Goal: Transaction & Acquisition: Purchase product/service

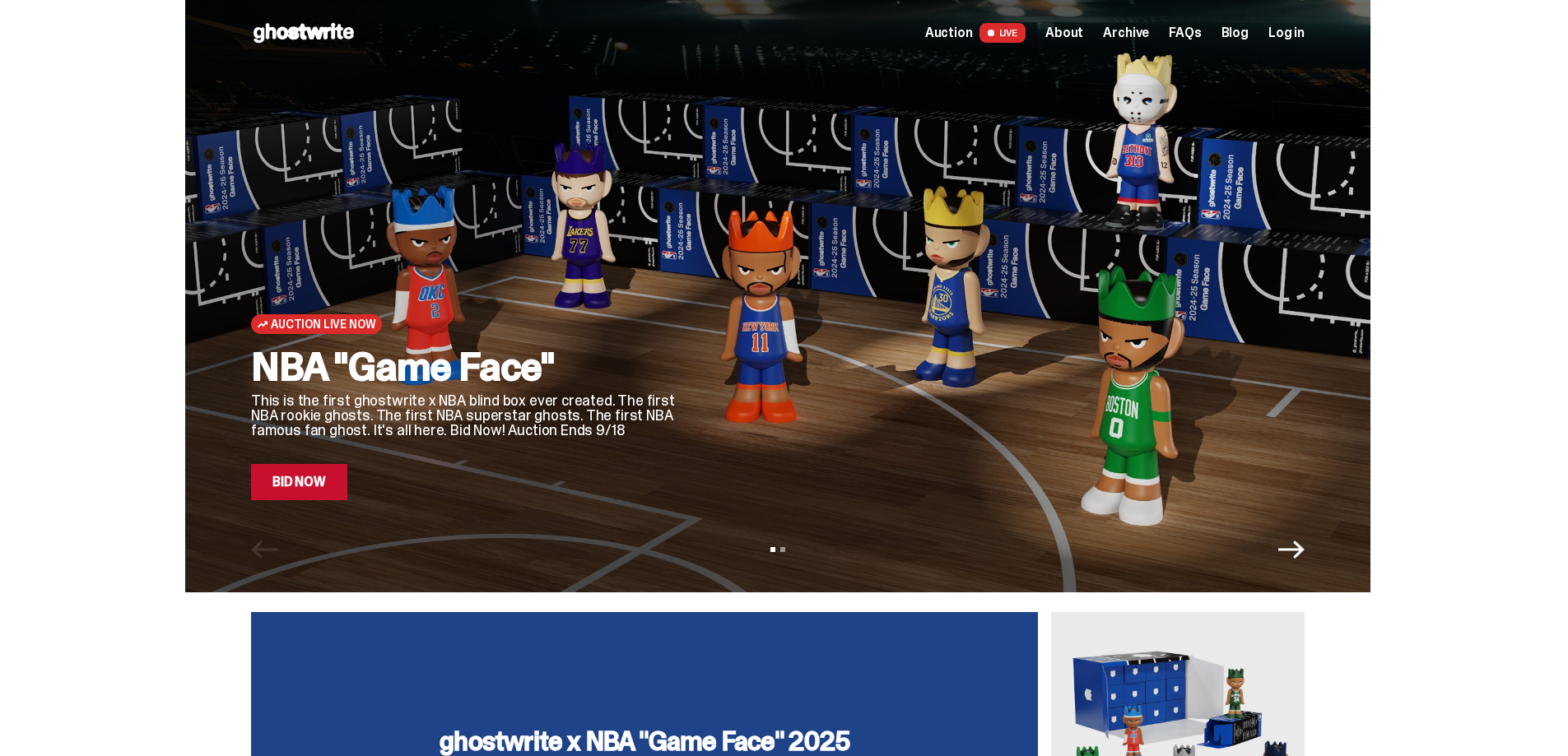
click at [1023, 33] on span "LIVE" at bounding box center [1002, 33] width 47 height 20
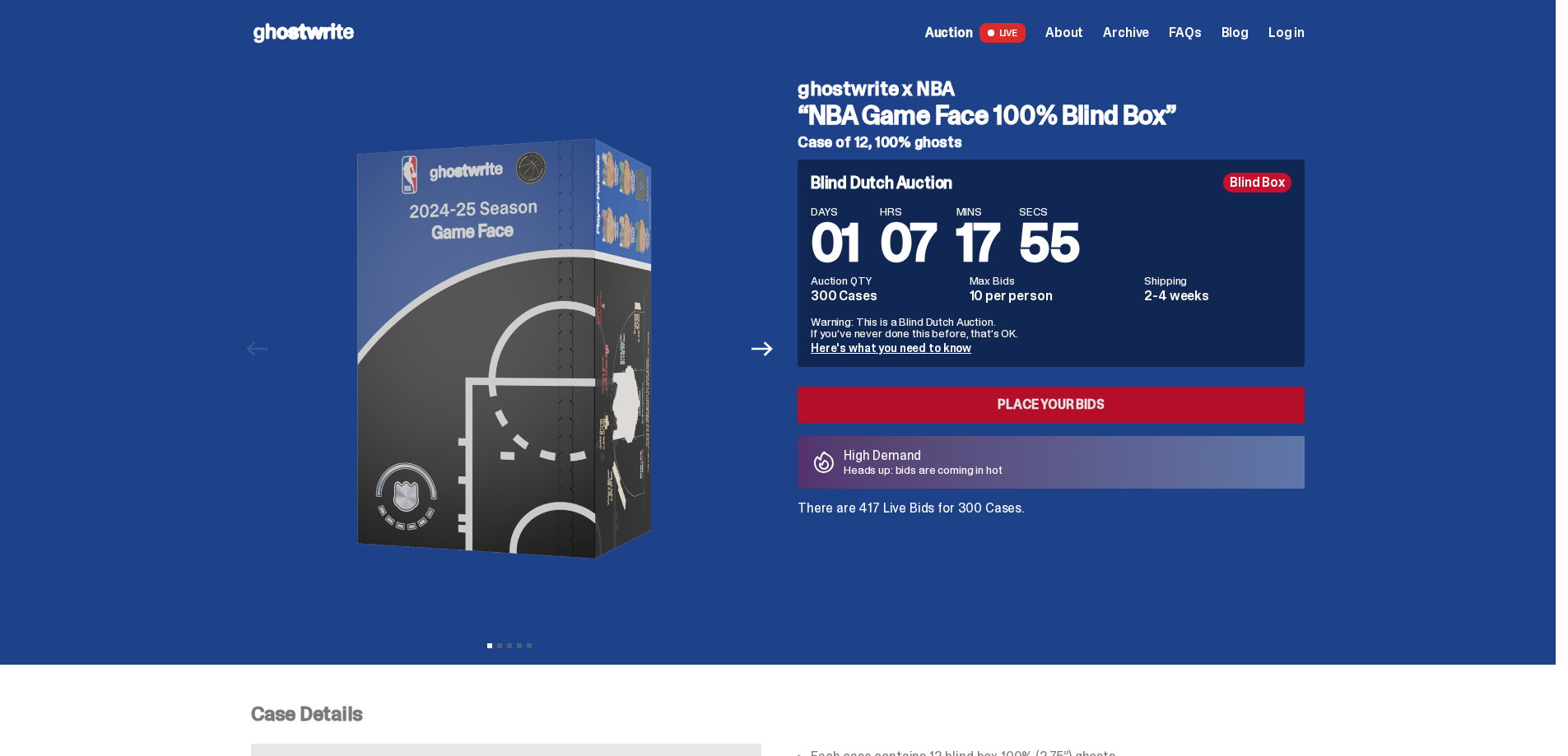
click at [1028, 408] on link "Place your Bids" at bounding box center [1050, 405] width 507 height 36
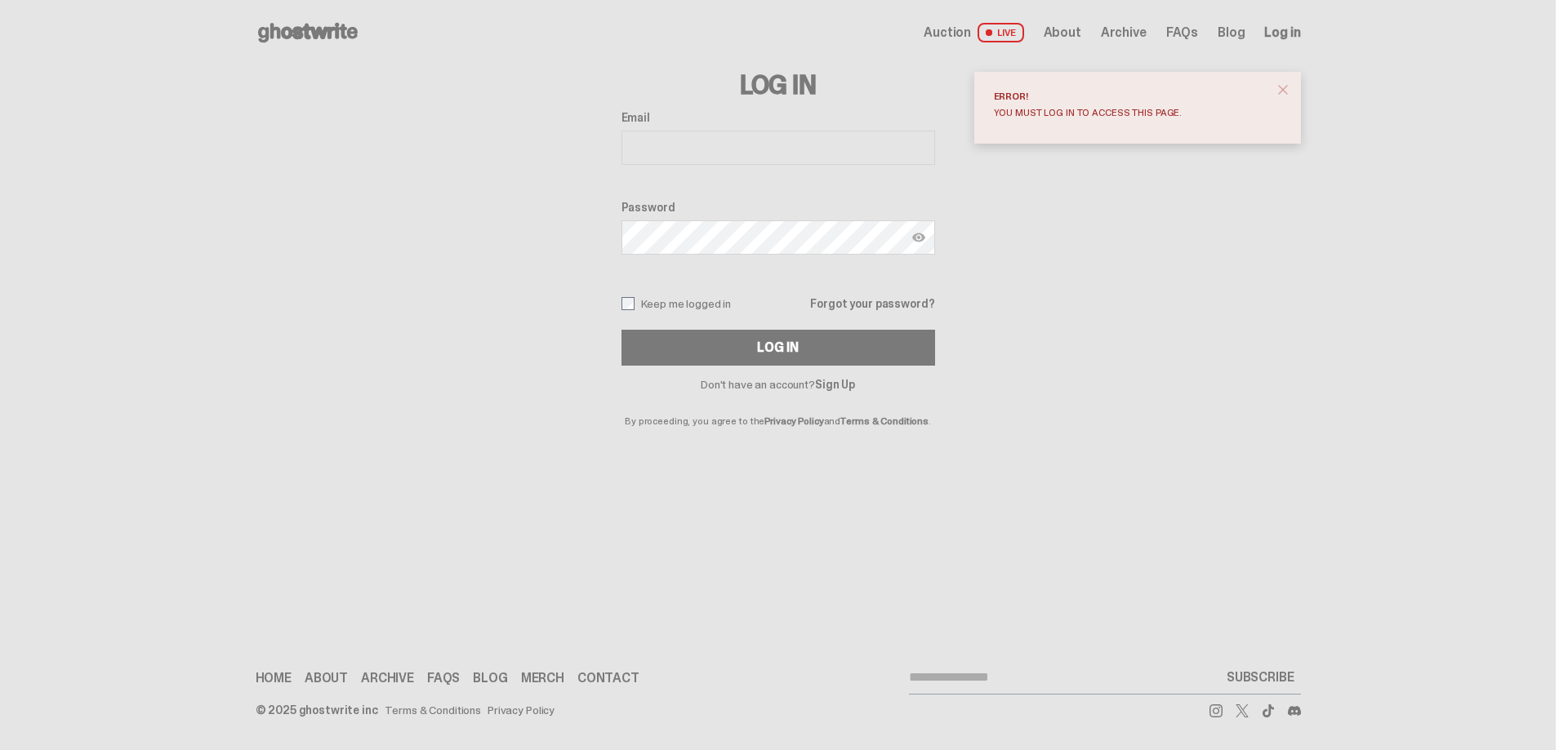
click at [687, 152] on input "Email" at bounding box center [778, 147] width 313 height 34
click at [839, 385] on link "Sign Up" at bounding box center [835, 384] width 40 height 14
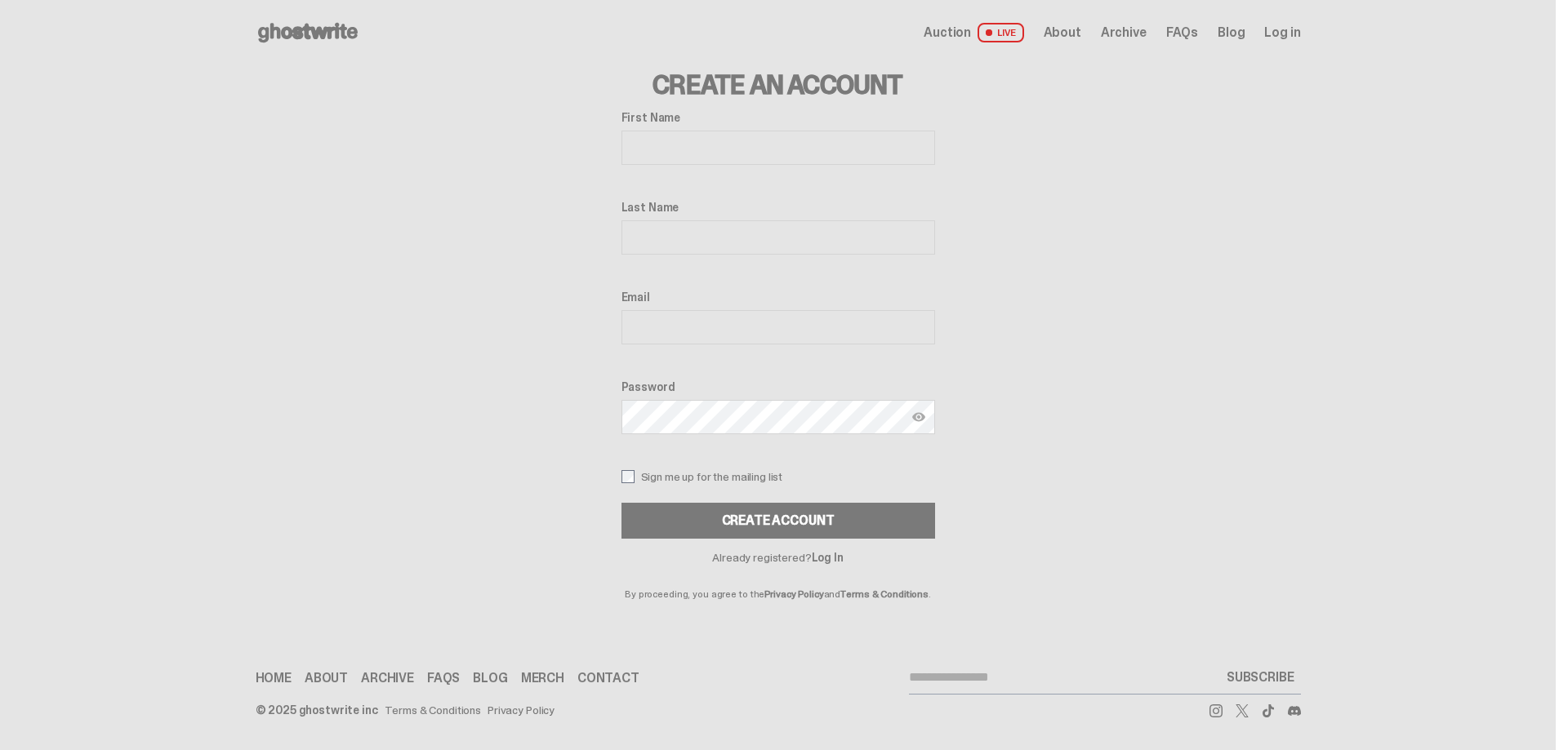
click at [696, 152] on input "First Name" at bounding box center [778, 147] width 313 height 34
type input "*******"
click at [678, 239] on input "Last Name" at bounding box center [778, 238] width 313 height 34
type input "******"
click at [699, 328] on input "Email" at bounding box center [778, 327] width 313 height 34
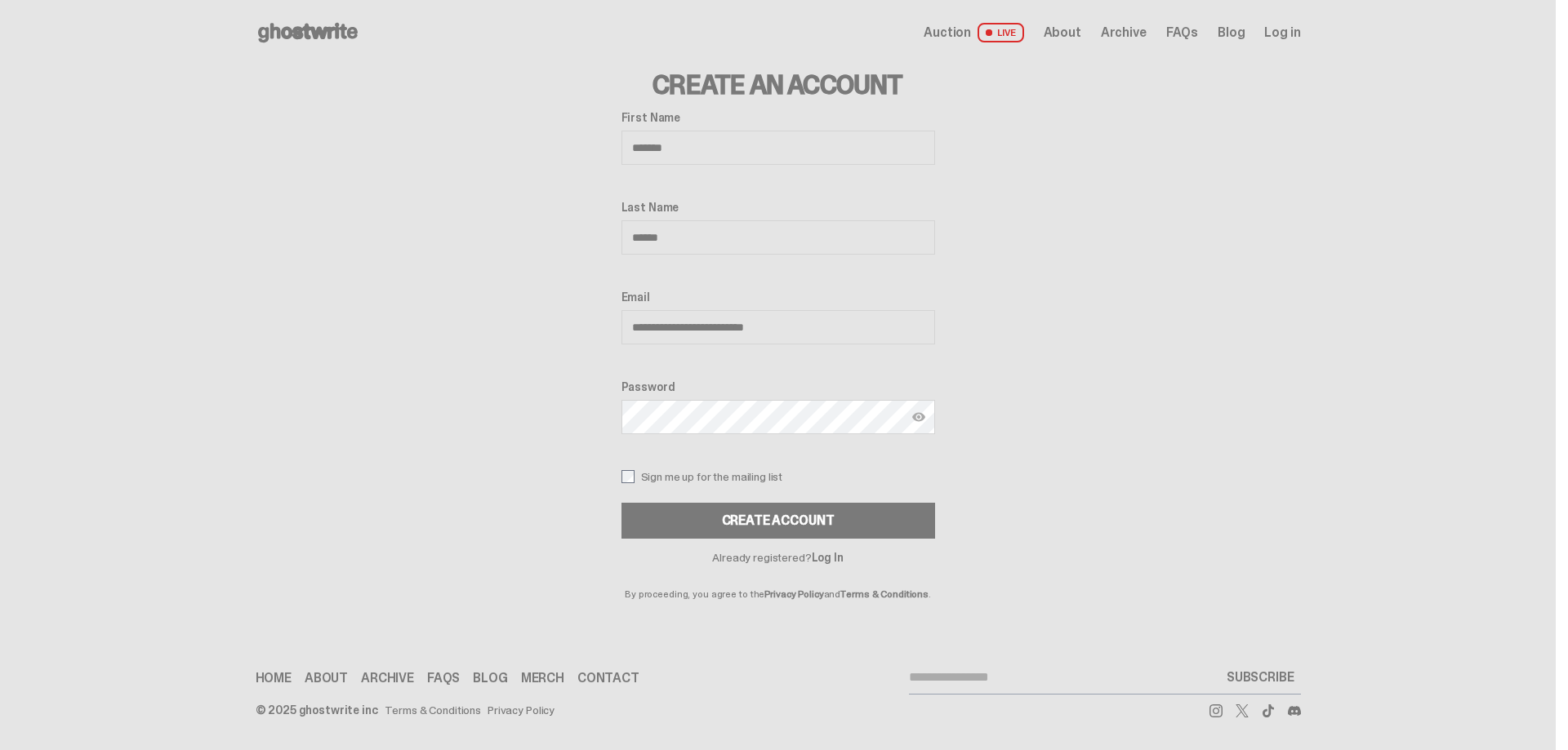
type input "**********"
click at [920, 415] on img at bounding box center [918, 416] width 13 height 13
click at [915, 419] on img at bounding box center [918, 416] width 13 height 13
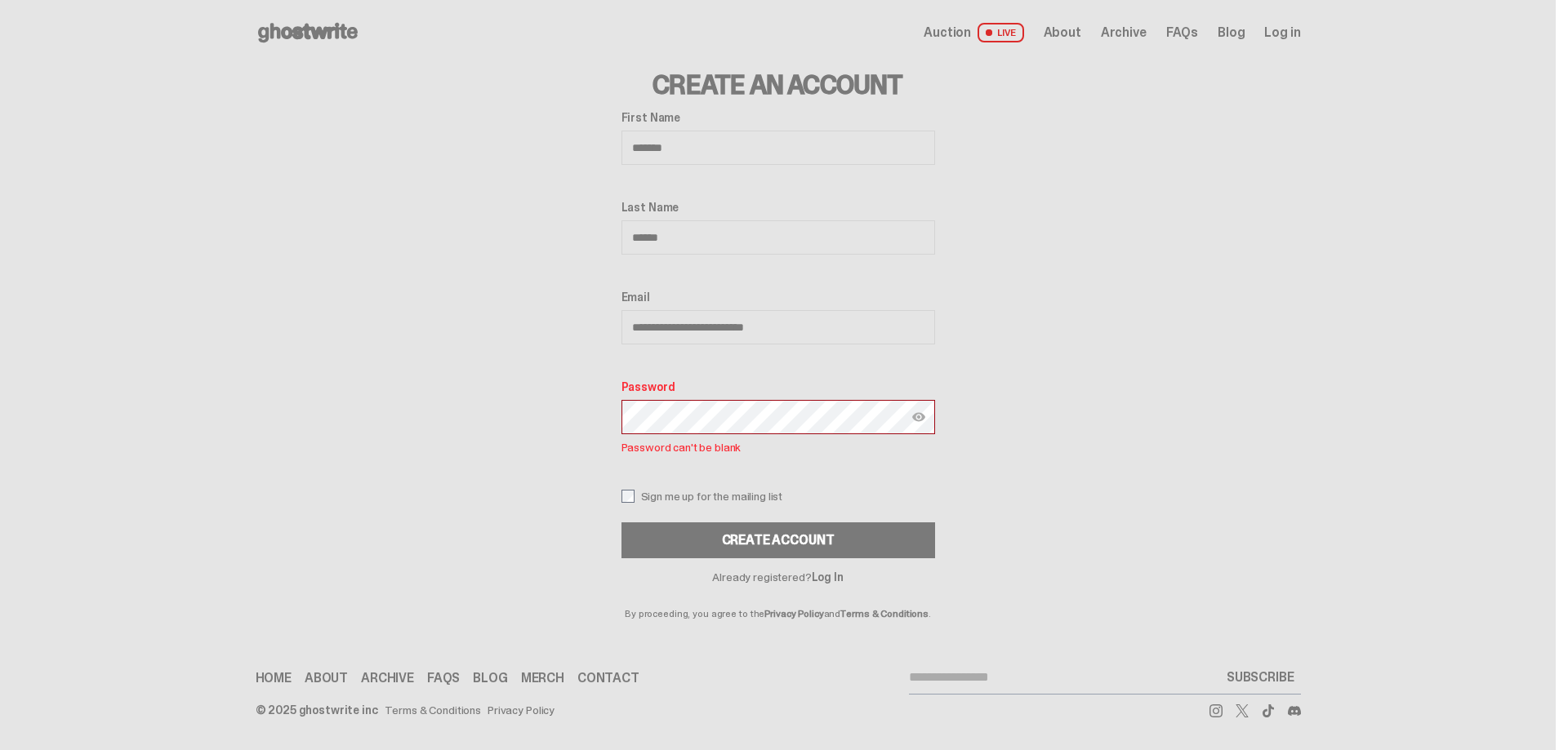
click at [917, 418] on img at bounding box center [918, 416] width 13 height 13
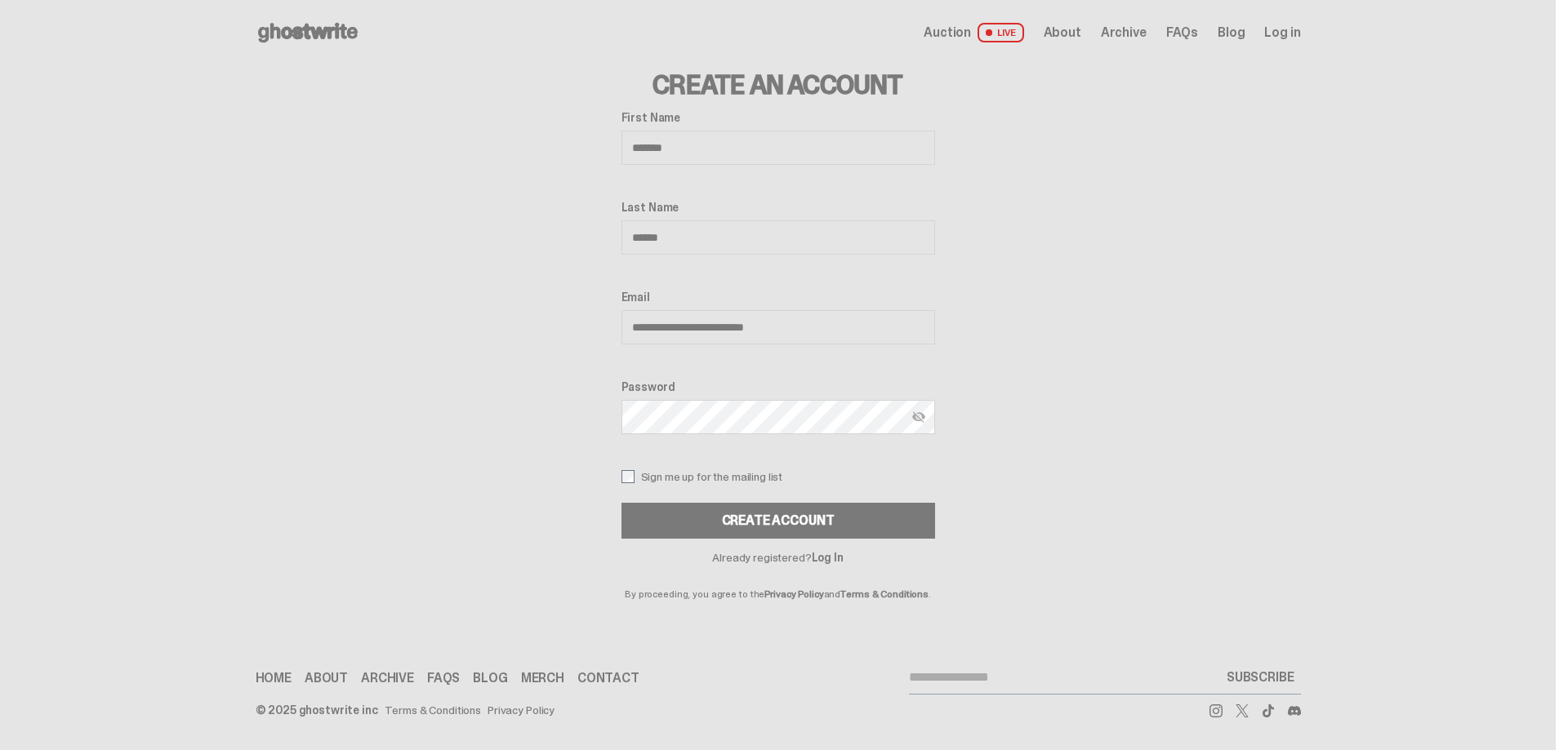
click at [866, 520] on button "Create Account" at bounding box center [778, 521] width 313 height 36
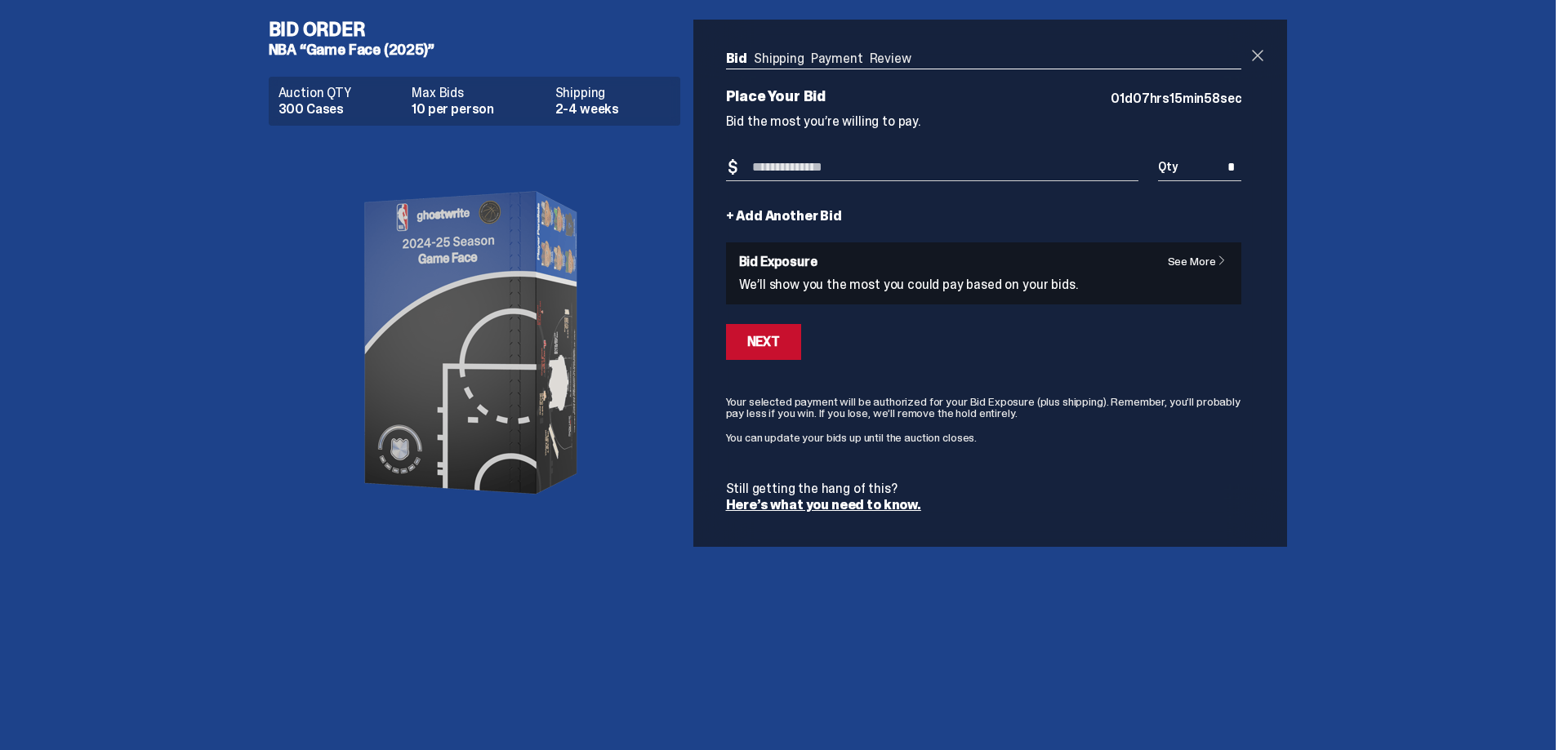
click at [1259, 54] on span at bounding box center [1257, 55] width 20 height 20
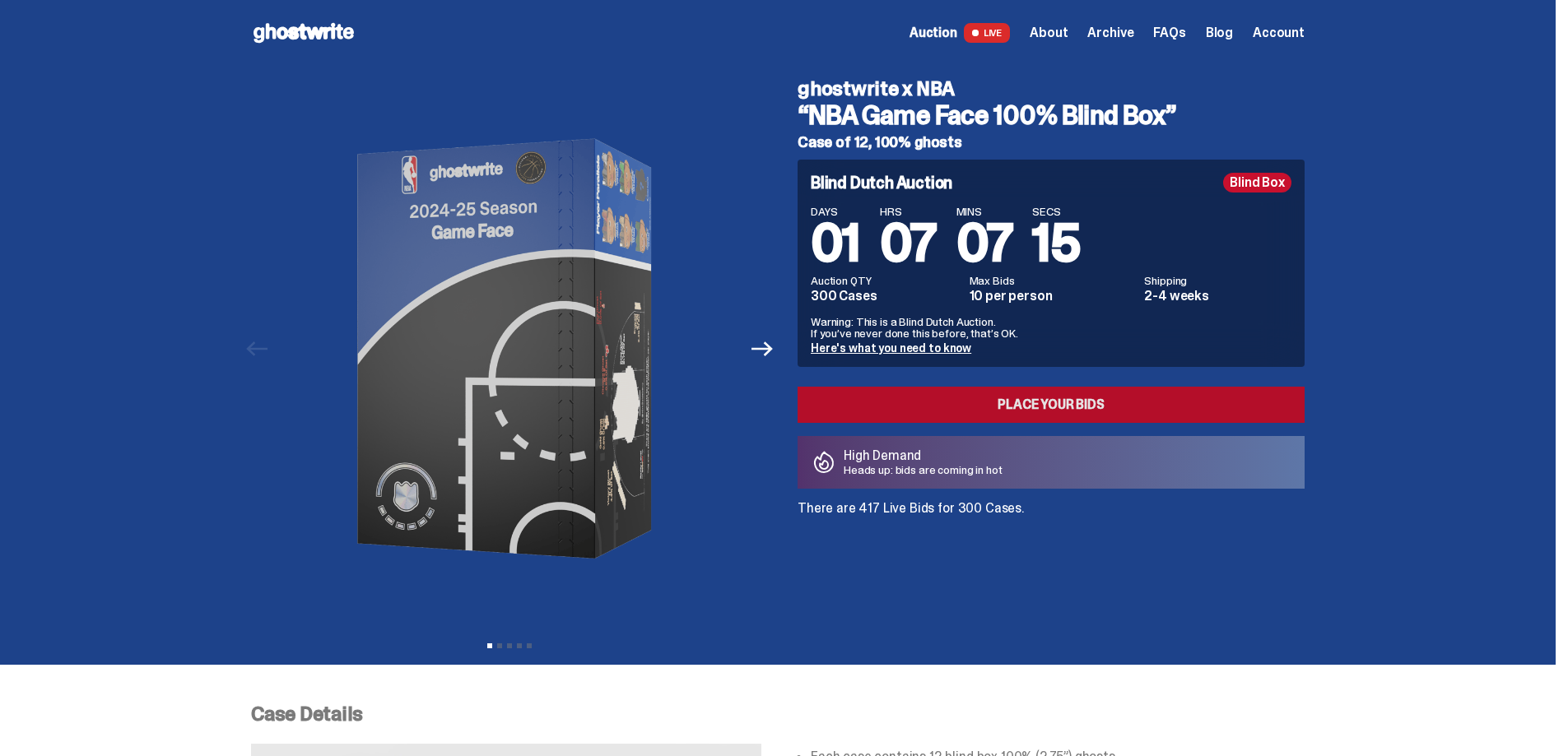
click at [1020, 411] on link "Place your Bids" at bounding box center [1050, 405] width 507 height 36
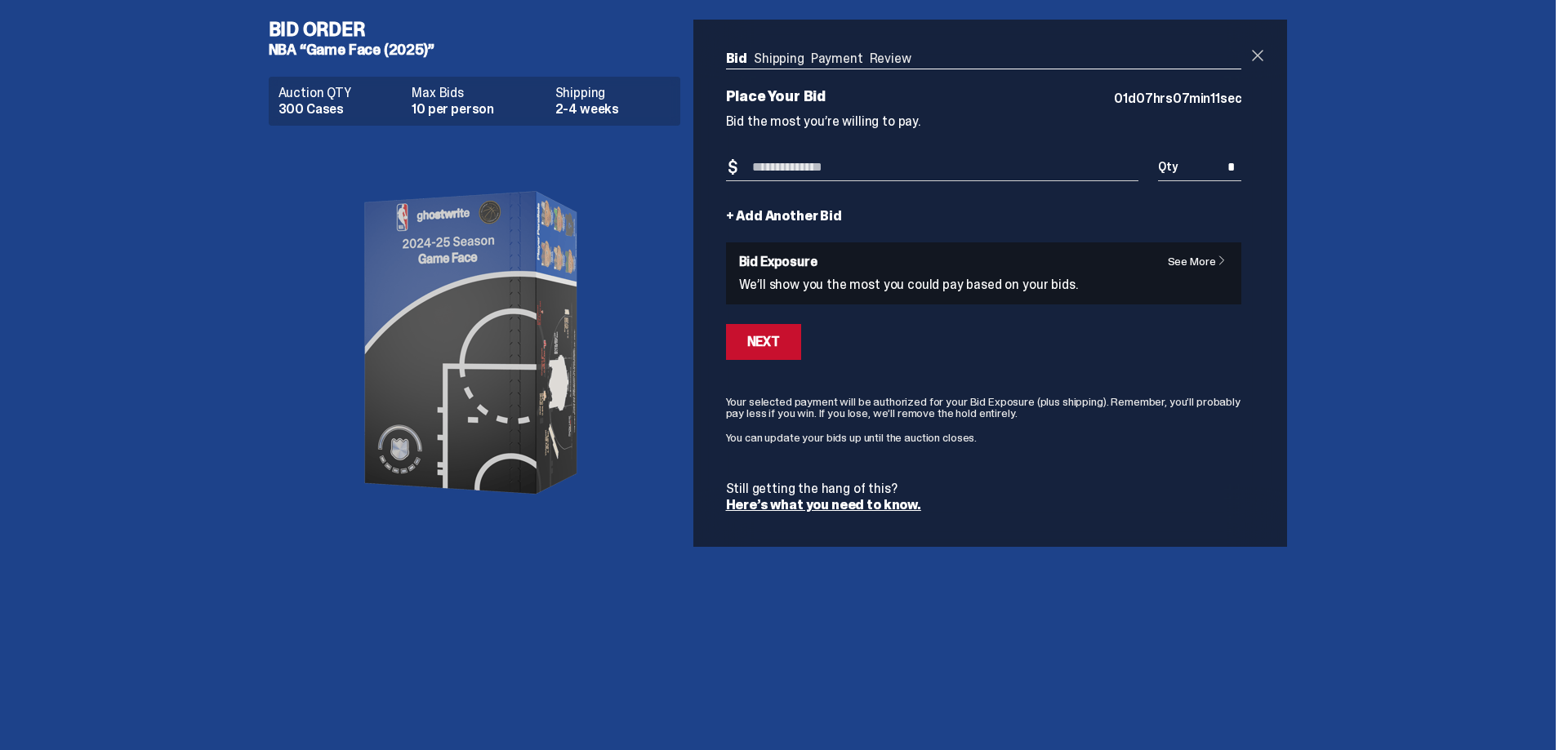
click at [1260, 51] on span at bounding box center [1257, 55] width 20 height 20
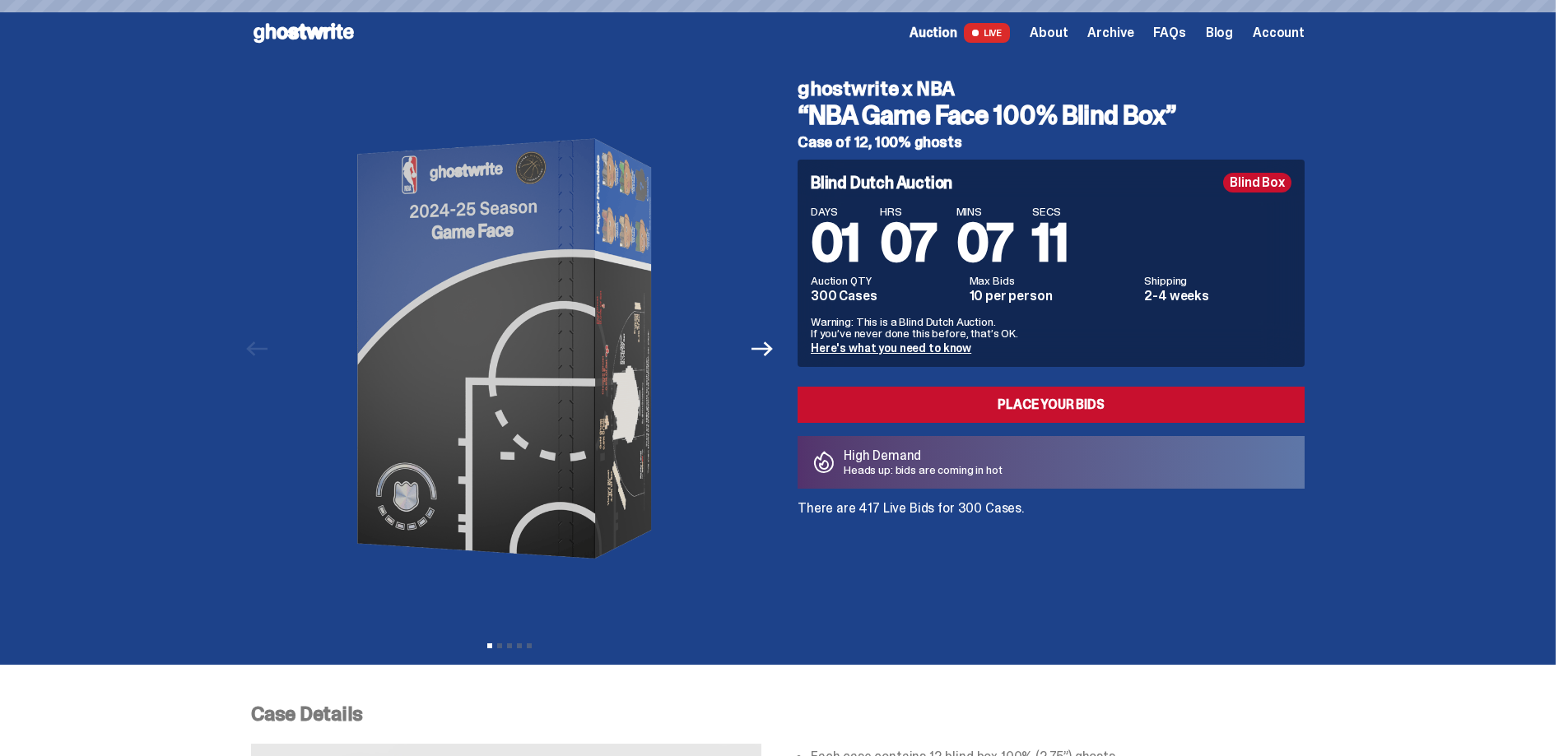
click at [1068, 30] on span "About" at bounding box center [1049, 33] width 38 height 13
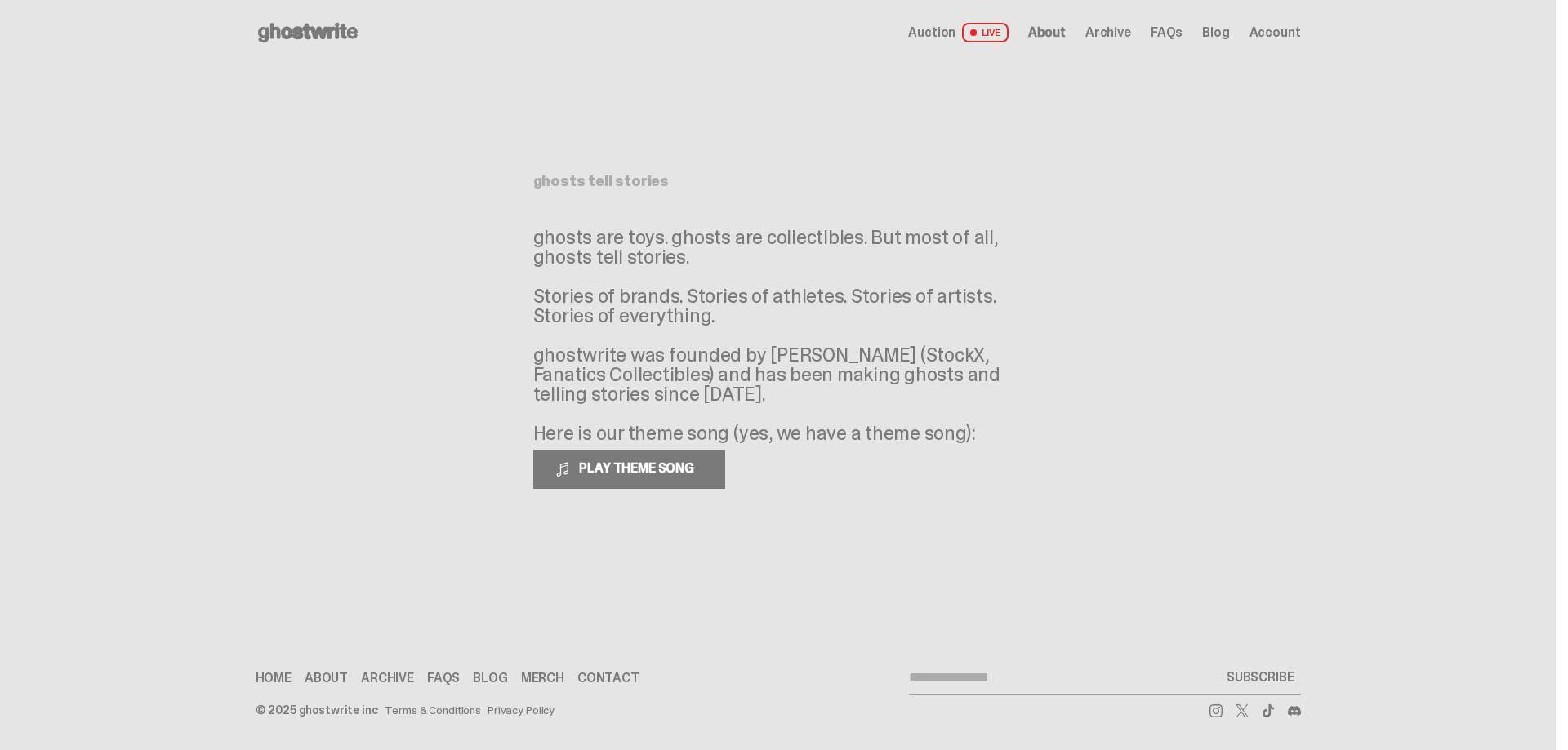
click at [1056, 31] on span "About" at bounding box center [1047, 32] width 37 height 13
